Goal: Download file/media

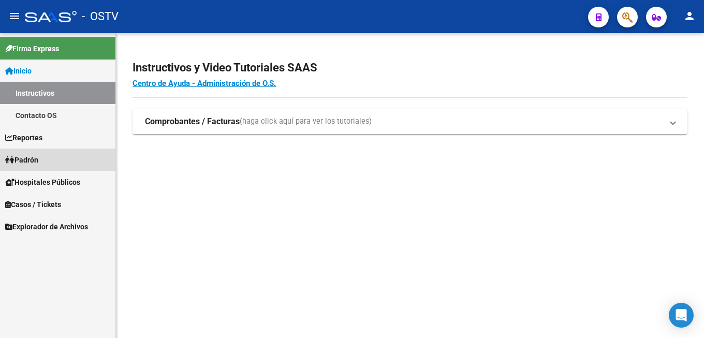
click at [38, 160] on span "Padrón" at bounding box center [21, 159] width 33 height 11
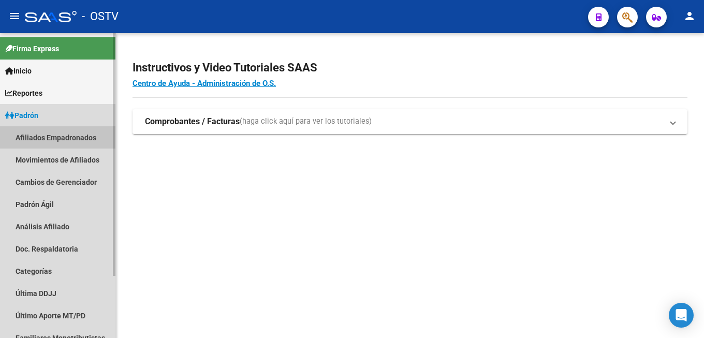
click at [79, 137] on link "Afiliados Empadronados" at bounding box center [57, 137] width 115 height 22
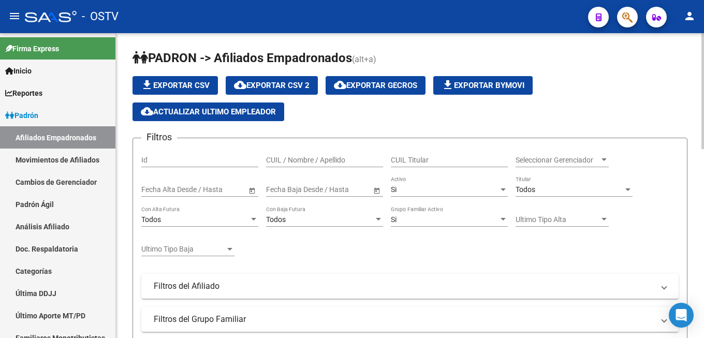
click at [405, 85] on span "cloud_download Exportar GECROS" at bounding box center [375, 85] width 83 height 9
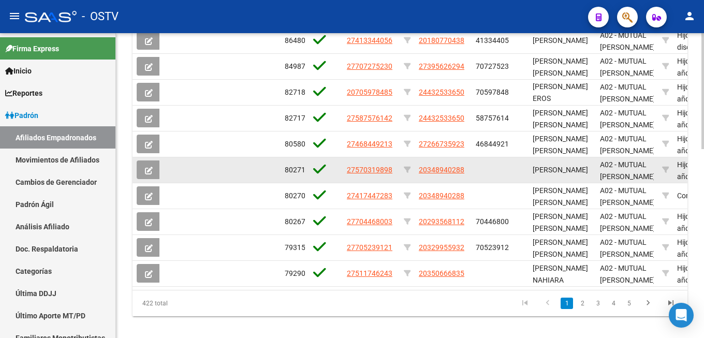
scroll to position [496, 0]
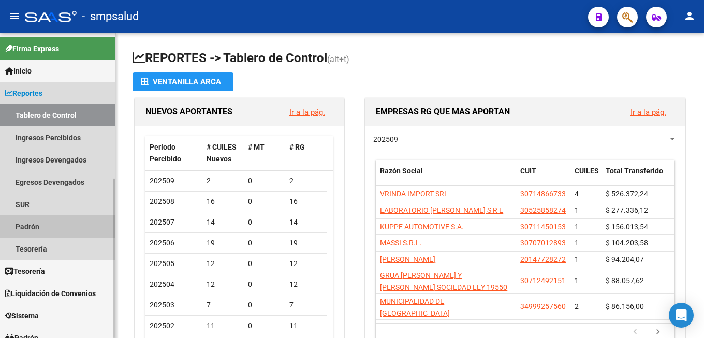
click at [50, 224] on link "Padrón" at bounding box center [57, 226] width 115 height 22
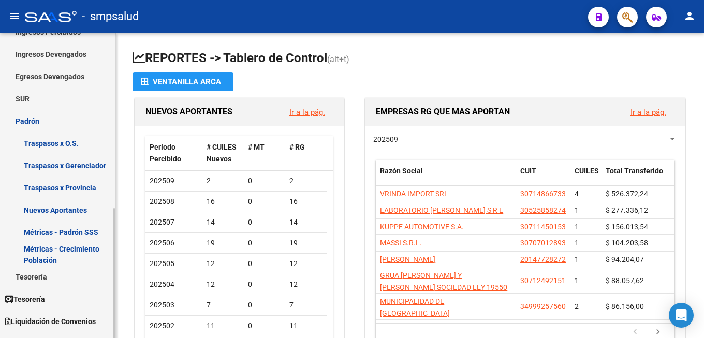
scroll to position [264, 0]
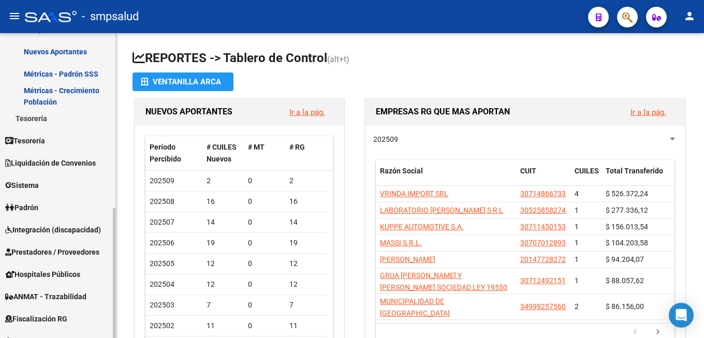
click at [33, 206] on span "Padrón" at bounding box center [21, 207] width 33 height 11
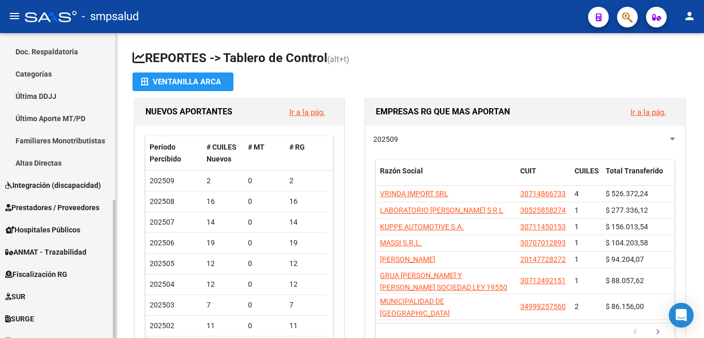
scroll to position [106, 0]
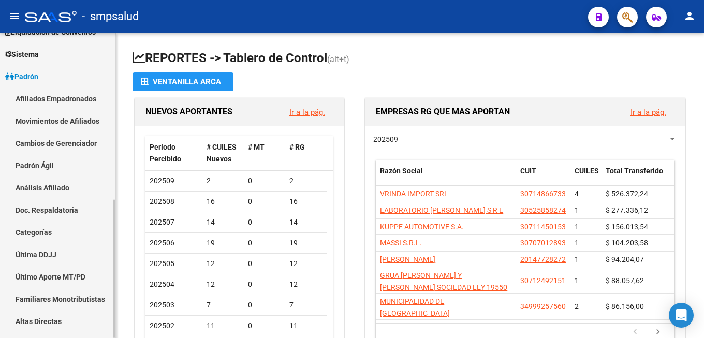
click at [63, 98] on link "Afiliados Empadronados" at bounding box center [57, 98] width 115 height 22
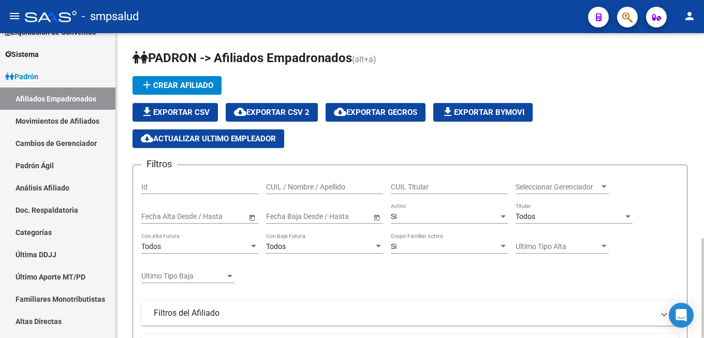
click at [380, 112] on span "cloud_download Exportar GECROS" at bounding box center [375, 112] width 83 height 9
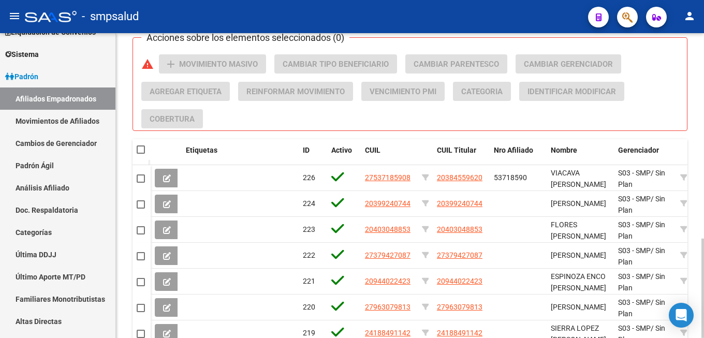
scroll to position [629, 0]
